Goal: Task Accomplishment & Management: Complete application form

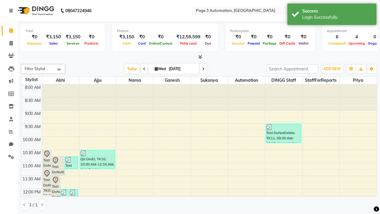
click at [12, 11] on icon at bounding box center [11, 11] width 4 height 4
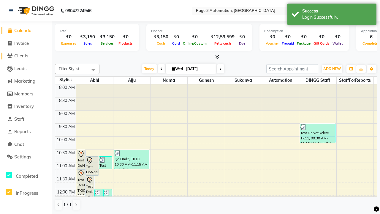
click at [26, 56] on span "Clients" at bounding box center [21, 56] width 14 height 6
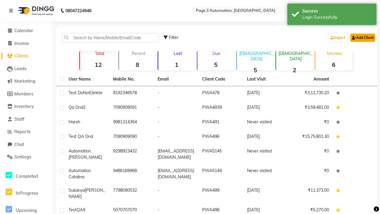
click at [362, 37] on link "Add Client" at bounding box center [363, 38] width 25 height 8
select select "22"
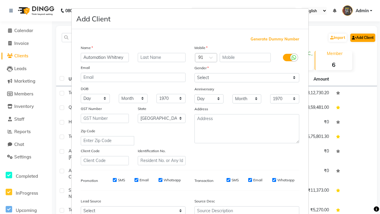
type input "Automation Whitney"
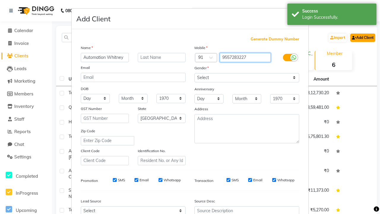
type input "9557283227"
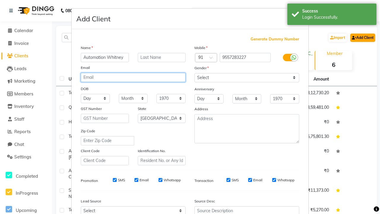
type input "[EMAIL_ADDRESS][DOMAIN_NAME]"
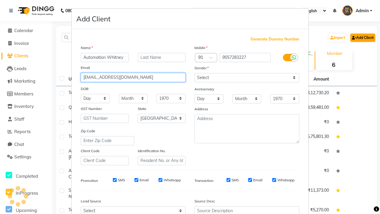
select select "male"
type input "[EMAIL_ADDRESS][DOMAIN_NAME]"
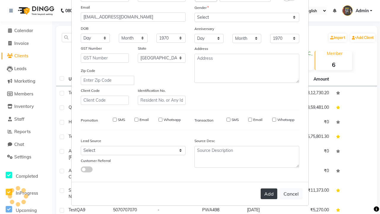
select select
select select "null"
select select
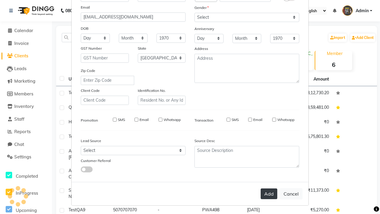
select select
checkbox input "false"
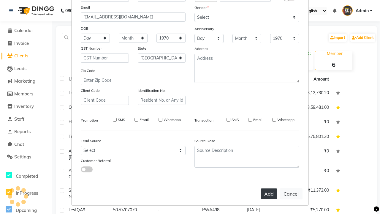
checkbox input "false"
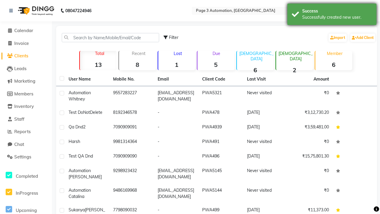
click at [332, 15] on div "Successfully created new user." at bounding box center [337, 17] width 70 height 6
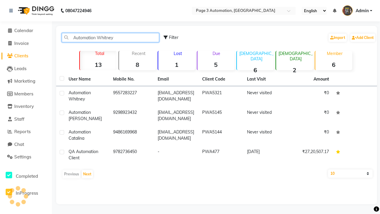
type input "Automation Whitney"
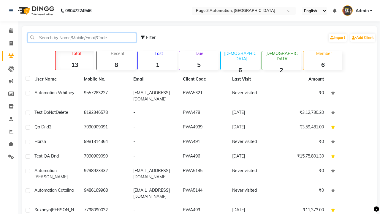
click at [82, 37] on input "text" at bounding box center [82, 37] width 109 height 9
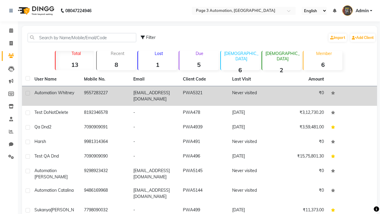
click at [28, 93] on label at bounding box center [28, 93] width 4 height 4
click at [28, 93] on input "checkbox" at bounding box center [28, 94] width 4 height 4
checkbox input "true"
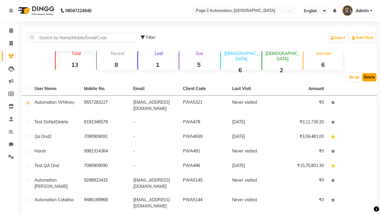
click at [370, 77] on button "Delete" at bounding box center [369, 77] width 14 height 8
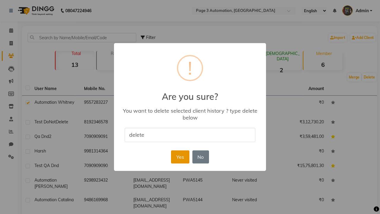
type input "delete"
click at [180, 157] on button "Yes" at bounding box center [180, 156] width 18 height 13
